Goal: Information Seeking & Learning: Learn about a topic

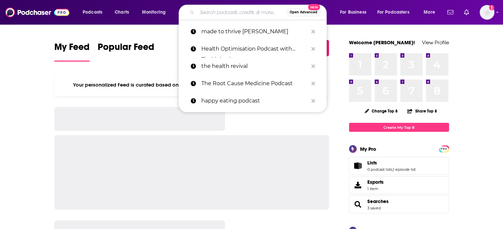
click at [214, 13] on input "Search podcasts, credits, & more..." at bounding box center [242, 12] width 90 height 11
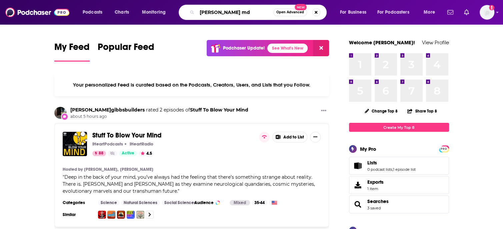
type input "[PERSON_NAME] md"
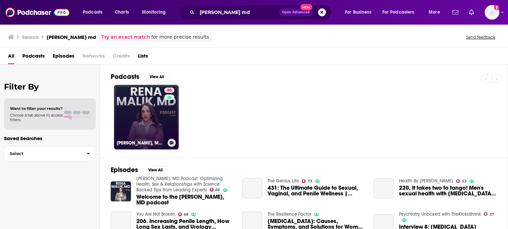
click at [156, 116] on link "66 [PERSON_NAME], MD Podcast: Optimizing Health, Sex & Relationships with Scien…" at bounding box center [146, 117] width 65 height 65
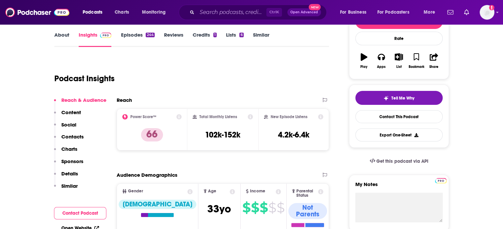
scroll to position [96, 0]
